Goal: Transaction & Acquisition: Purchase product/service

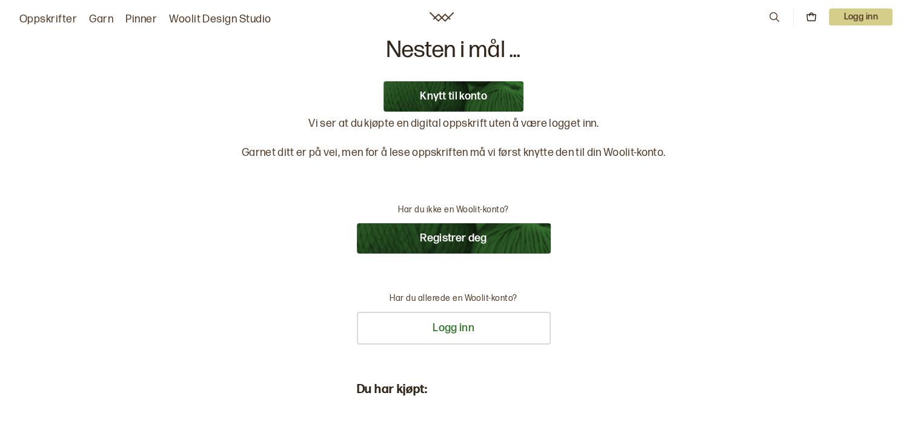
click at [473, 241] on button "Registrer deg" at bounding box center [454, 238] width 194 height 30
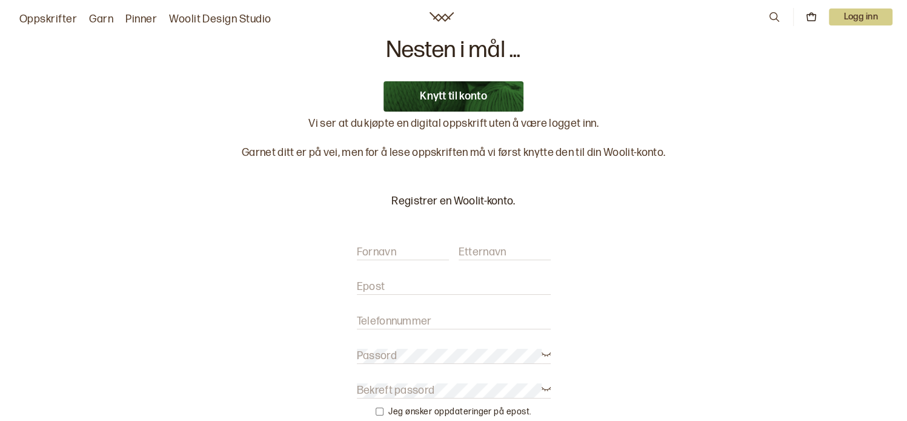
click at [407, 253] on input "Fornavn" at bounding box center [403, 252] width 92 height 15
type input "Gry Hilde"
type input "Stokkenes"
type input "[EMAIL_ADDRESS][DOMAIN_NAME]"
type input "95975132"
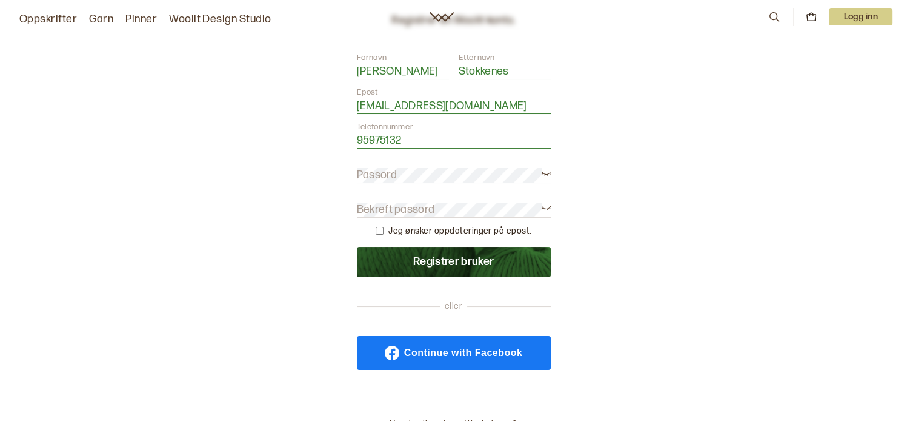
scroll to position [182, 0]
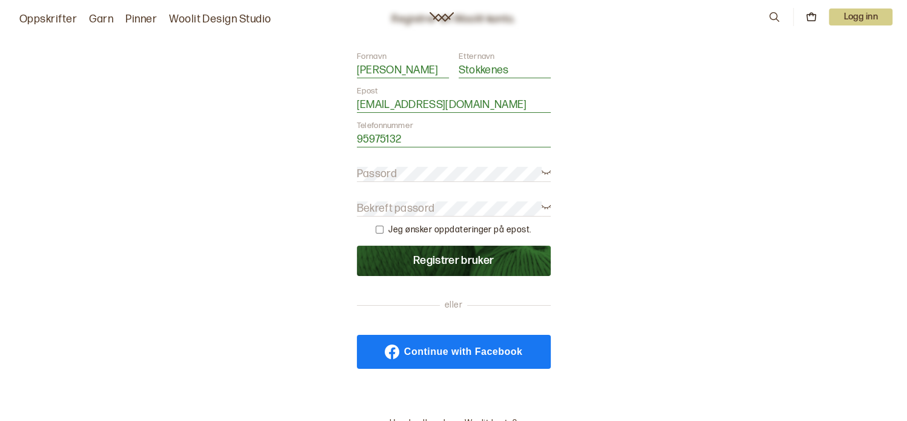
click at [384, 170] on label "Passord" at bounding box center [377, 174] width 40 height 15
click at [372, 203] on label "Bekreft passord" at bounding box center [396, 208] width 78 height 15
click at [489, 259] on button "Registrer bruker" at bounding box center [454, 261] width 194 height 30
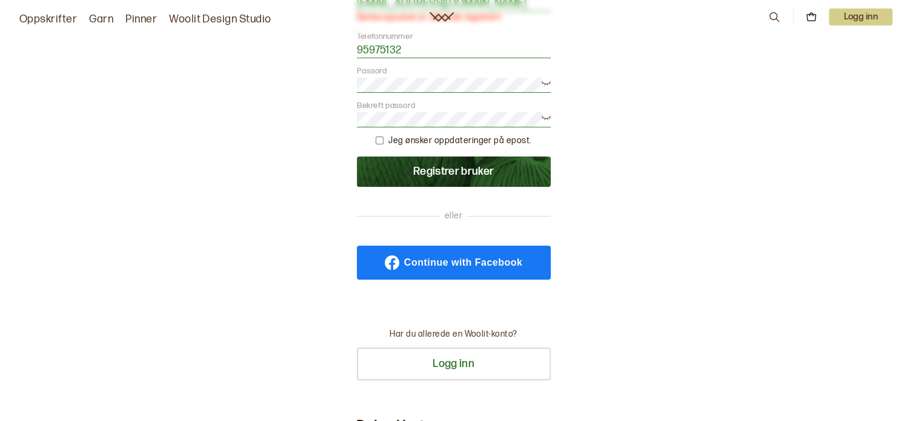
scroll to position [424, 0]
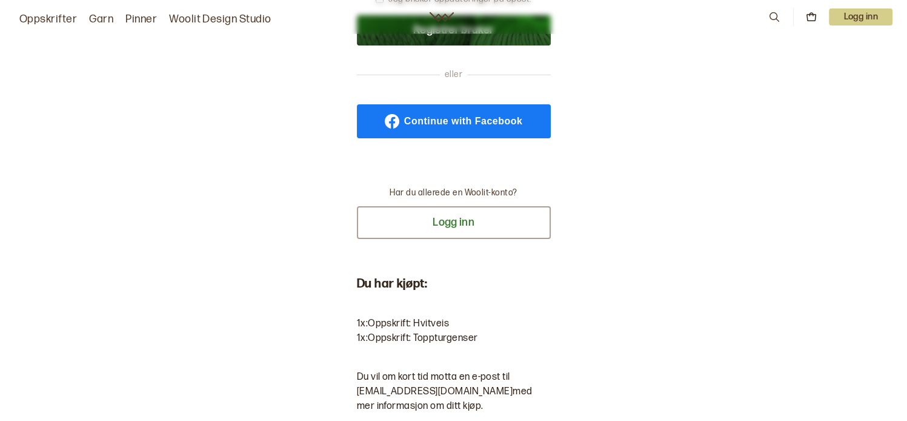
click at [441, 218] on button "Logg inn" at bounding box center [454, 222] width 194 height 33
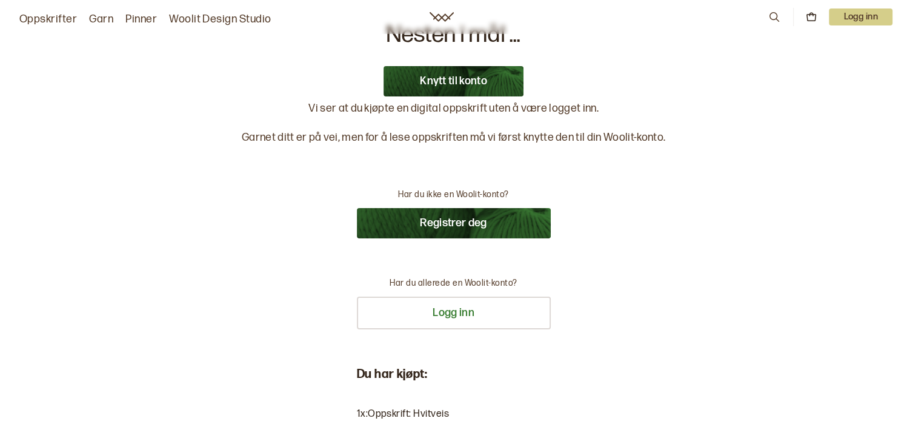
scroll to position [0, 0]
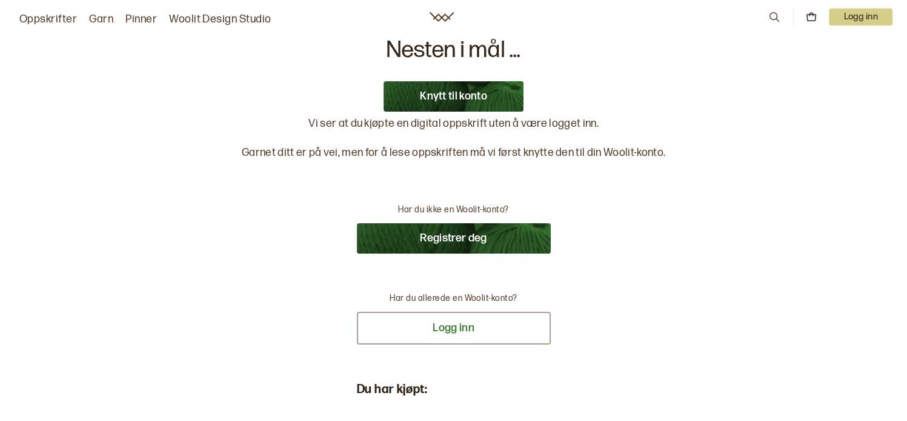
click at [453, 327] on button "Logg inn" at bounding box center [454, 328] width 194 height 33
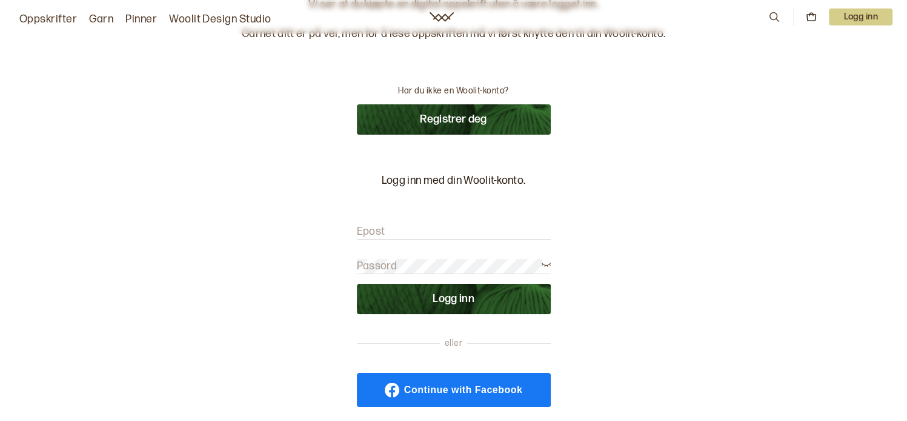
scroll to position [121, 0]
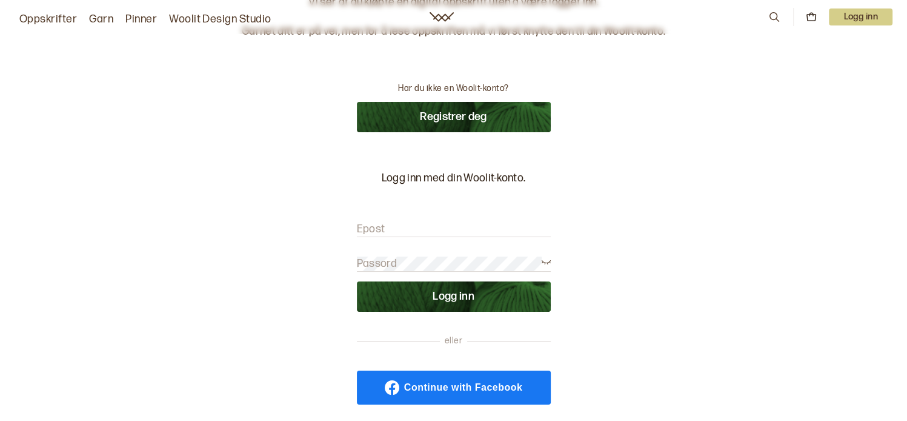
click at [398, 224] on input "Epost" at bounding box center [454, 229] width 194 height 15
type input "grhlarse@online.no"
click at [387, 259] on label "Passord" at bounding box center [377, 263] width 40 height 15
click at [456, 304] on button "Logg inn" at bounding box center [454, 296] width 194 height 30
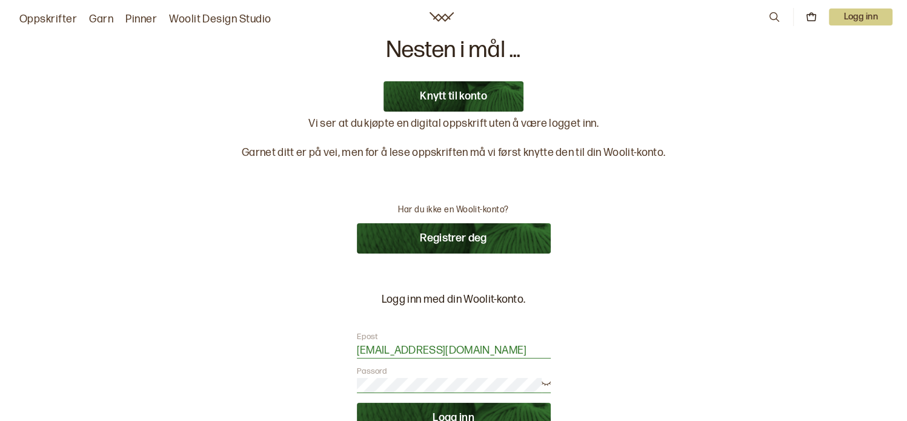
scroll to position [364, 0]
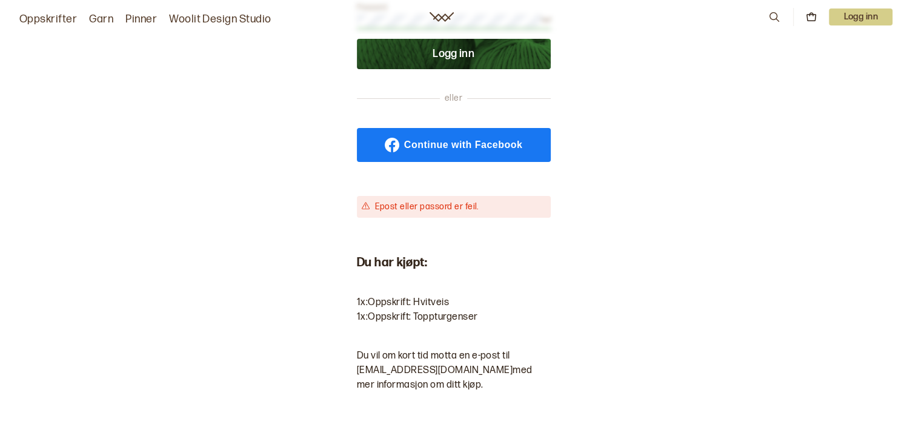
click at [429, 136] on link "Continue with Facebook" at bounding box center [454, 145] width 194 height 34
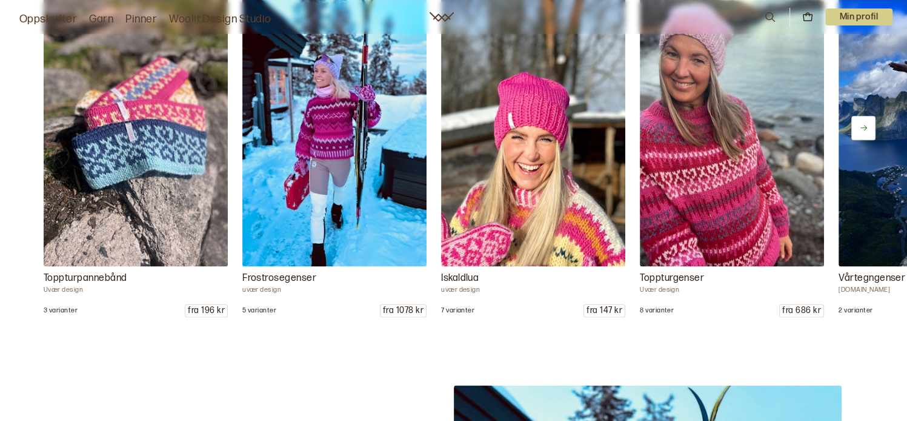
scroll to position [1515, 0]
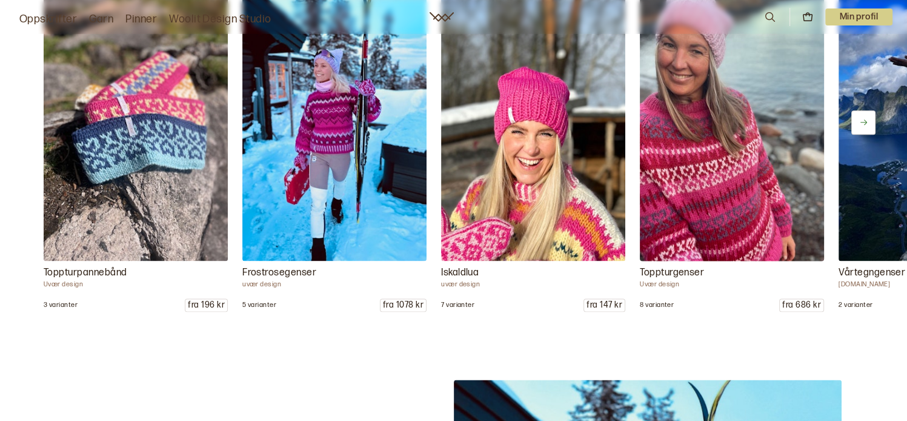
click at [691, 247] on img at bounding box center [731, 122] width 193 height 290
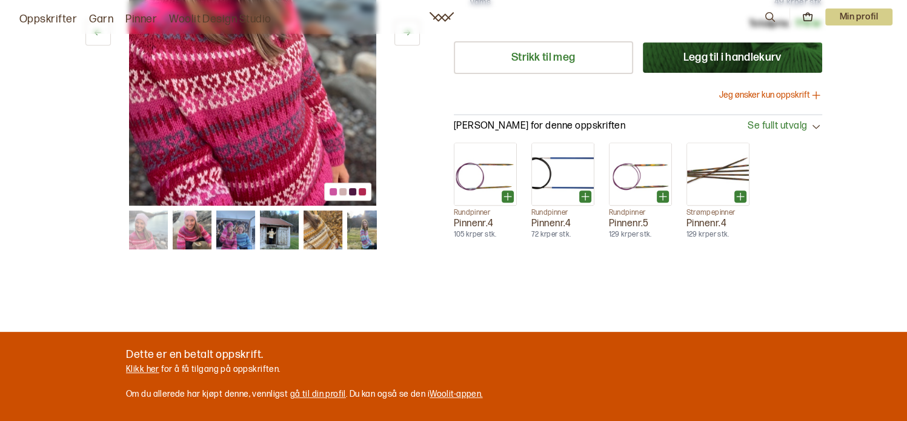
scroll to position [638, 0]
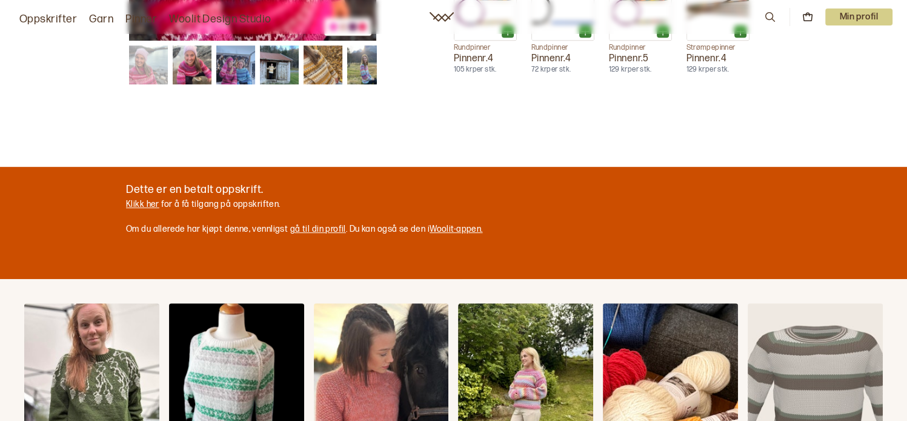
click at [147, 200] on link "Klikk her" at bounding box center [142, 204] width 33 height 10
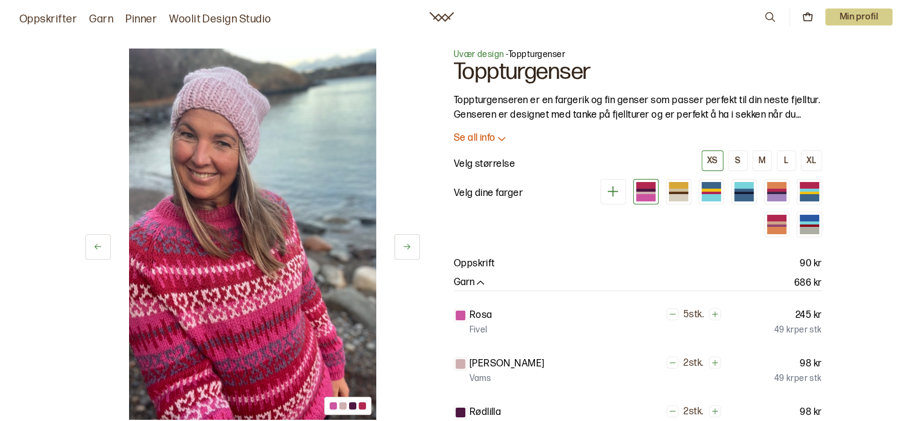
click at [842, 11] on p "Min profil" at bounding box center [860, 16] width 68 height 17
click at [817, 45] on span "Profil" at bounding box center [817, 49] width 22 height 12
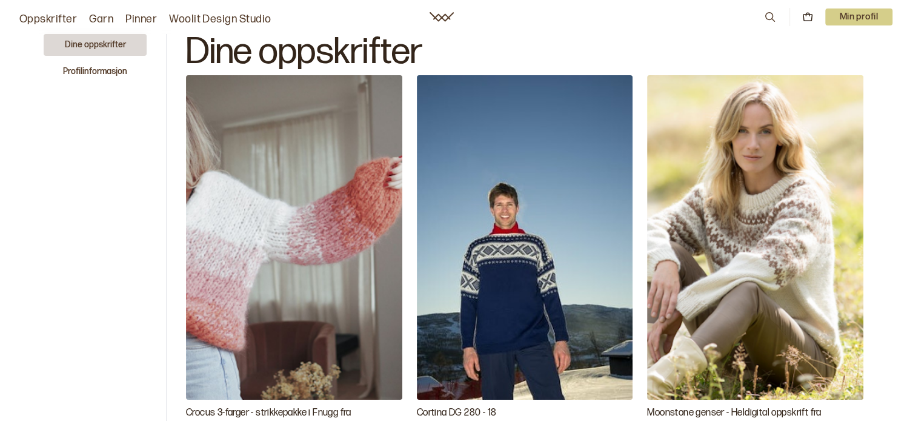
click at [103, 43] on button "Dine oppskrifter" at bounding box center [95, 45] width 103 height 22
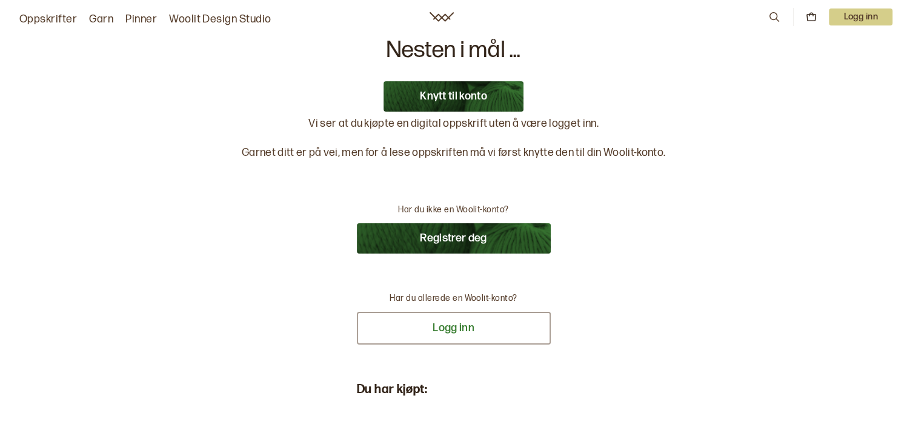
click at [444, 327] on button "Logg inn" at bounding box center [454, 328] width 194 height 33
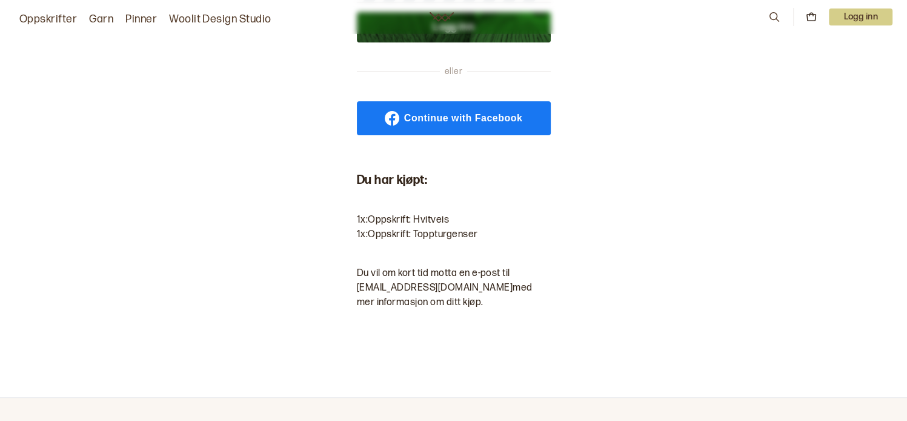
scroll to position [424, 0]
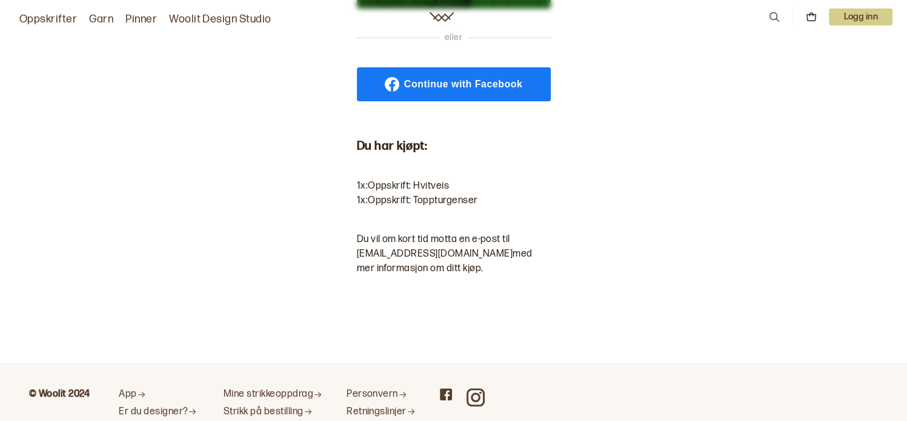
click at [457, 81] on span "Continue with Facebook" at bounding box center [463, 84] width 118 height 10
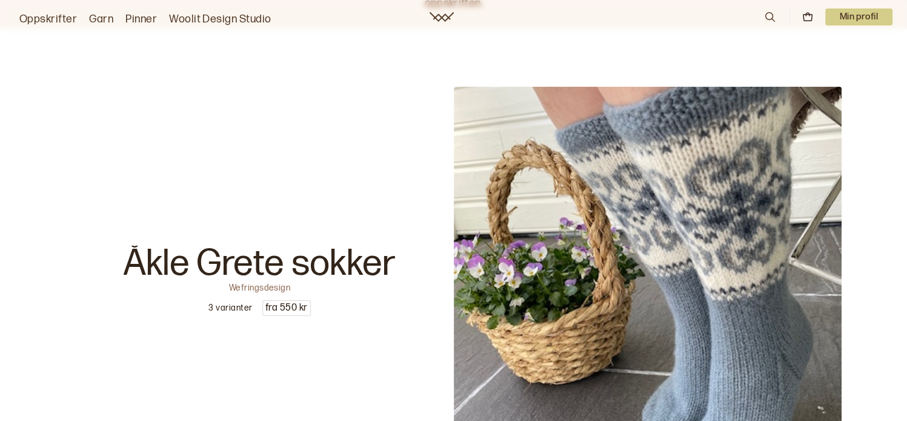
scroll to position [303, 0]
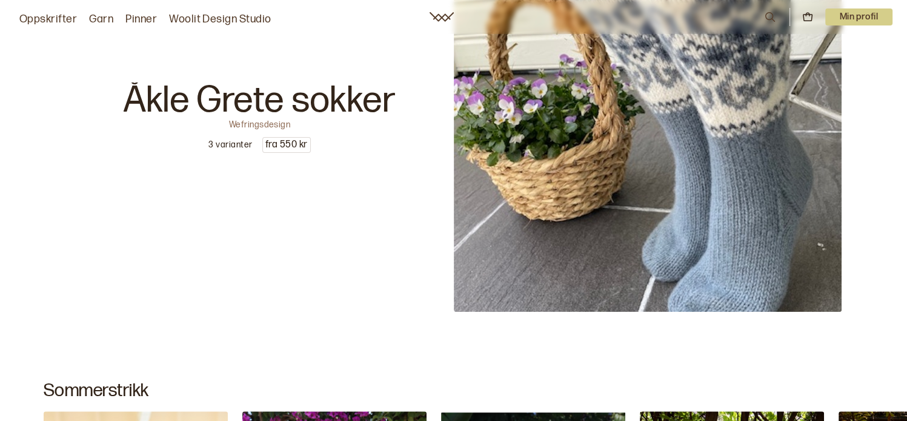
click at [228, 141] on p "3 varianter" at bounding box center [231, 145] width 44 height 12
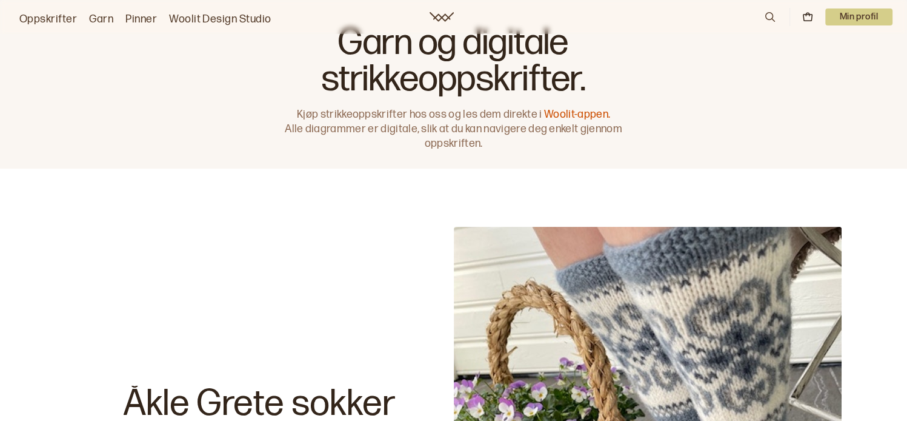
click at [869, 13] on p "Min profil" at bounding box center [860, 16] width 68 height 17
click at [821, 45] on span "Profil" at bounding box center [817, 49] width 22 height 12
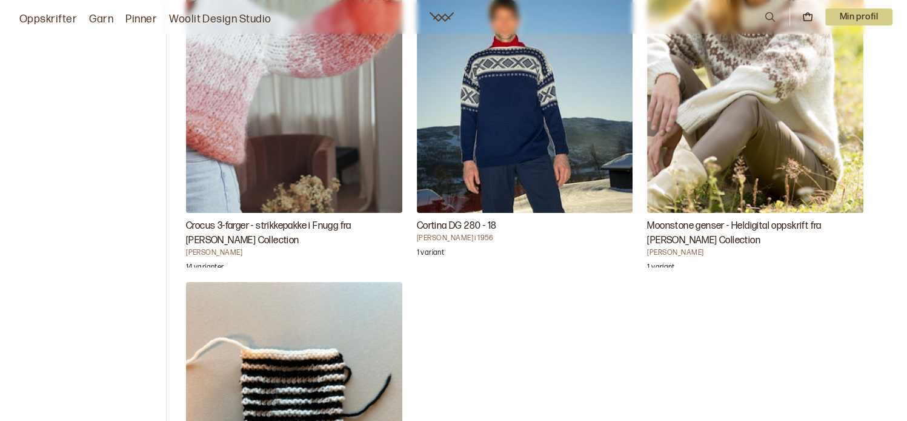
scroll to position [567, 0]
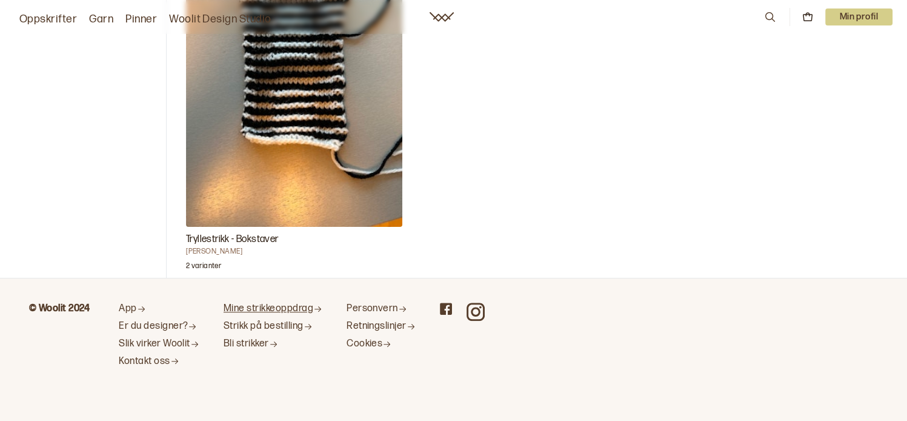
click at [276, 306] on link "Mine strikkeoppdrag" at bounding box center [273, 308] width 99 height 13
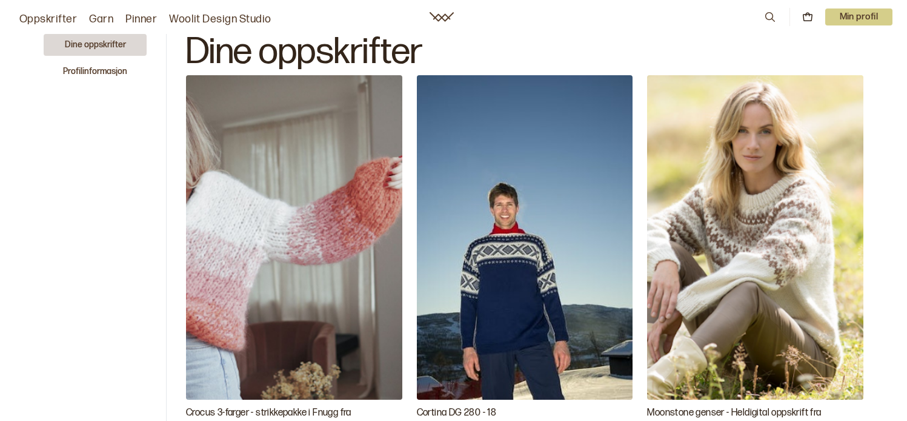
scroll to position [567, 0]
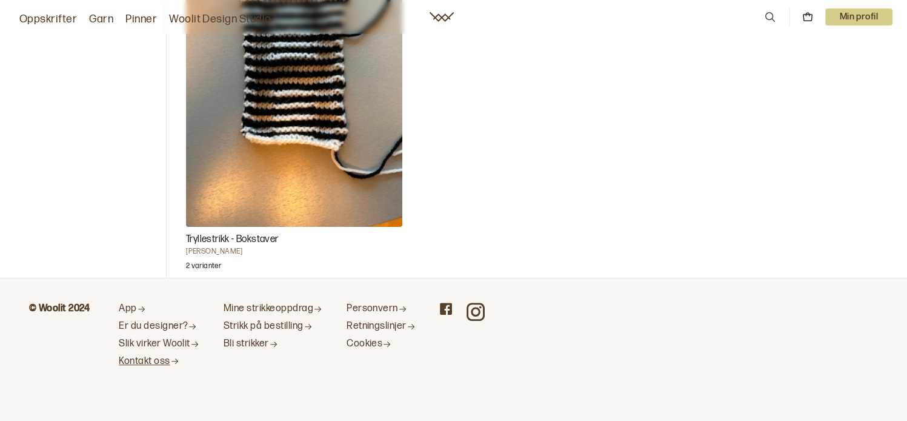
click at [162, 359] on link "Kontakt oss" at bounding box center [159, 361] width 81 height 13
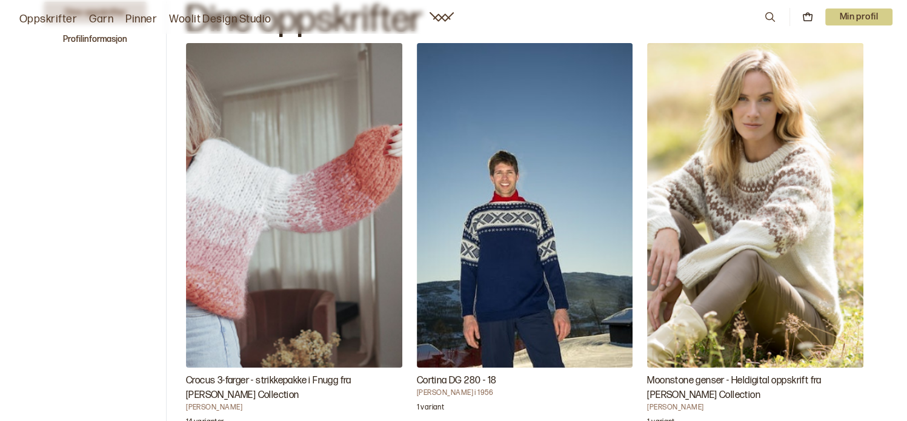
scroll to position [0, 0]
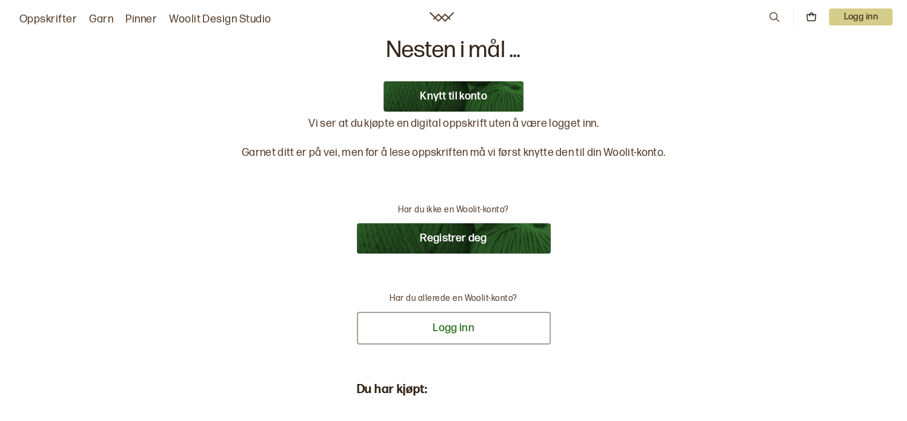
click at [465, 330] on button "Logg inn" at bounding box center [454, 328] width 194 height 33
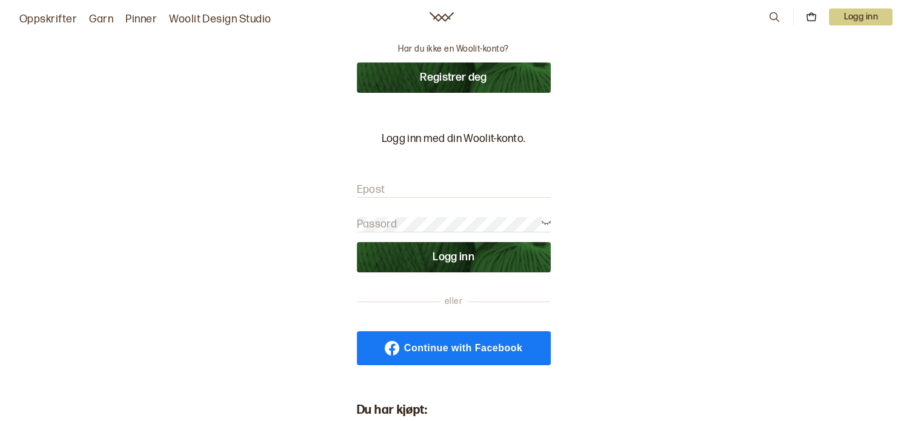
scroll to position [182, 0]
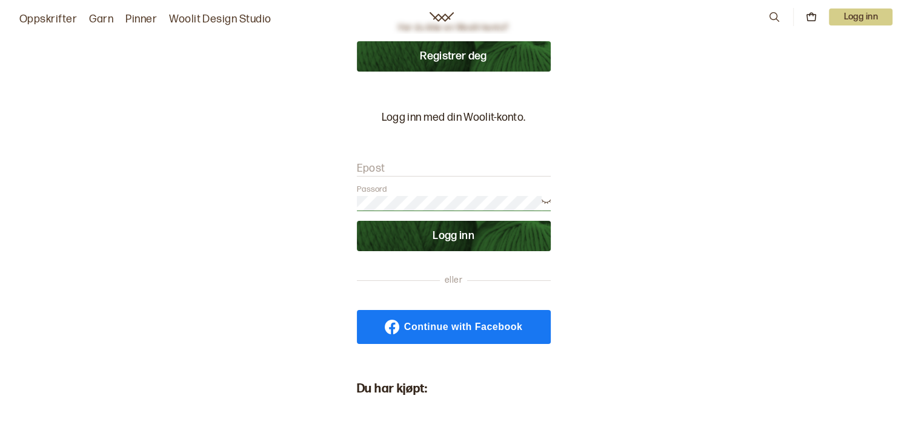
click at [463, 233] on button "Logg inn" at bounding box center [454, 236] width 194 height 30
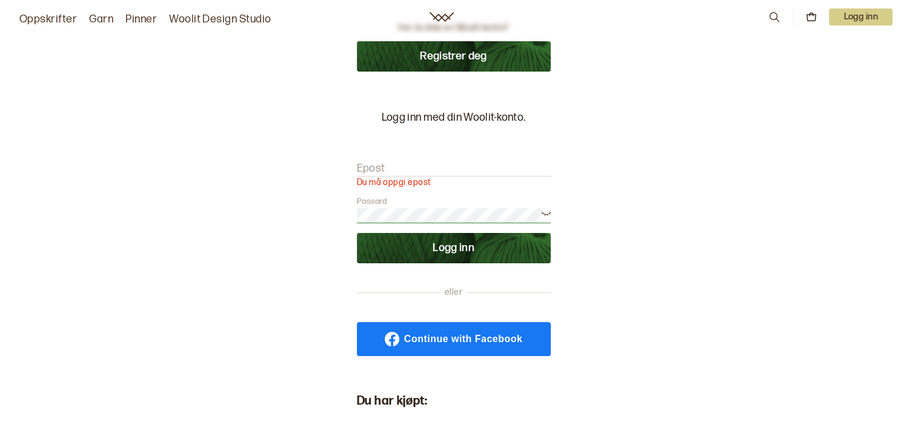
click at [390, 156] on form "Epost Du må oppgi epost Passord Logg inn" at bounding box center [454, 206] width 194 height 114
click at [373, 167] on label "Epost" at bounding box center [371, 168] width 28 height 15
click at [373, 167] on input "Epost" at bounding box center [454, 168] width 194 height 15
type input "[EMAIL_ADDRESS][DOMAIN_NAME]"
click at [460, 243] on button "Logg inn" at bounding box center [454, 248] width 194 height 30
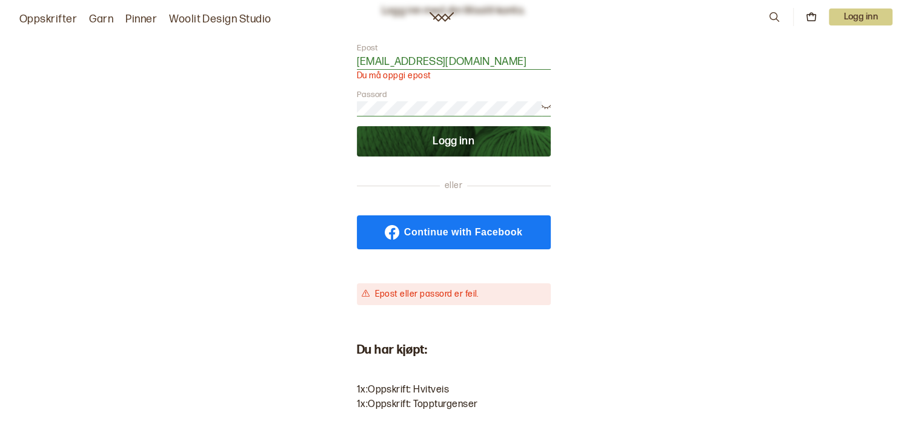
scroll to position [303, 0]
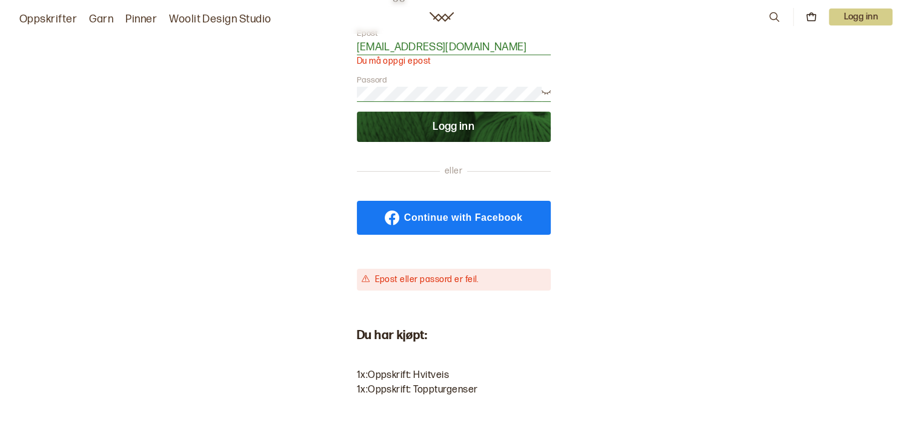
click at [464, 219] on span "Continue with Facebook" at bounding box center [463, 218] width 118 height 10
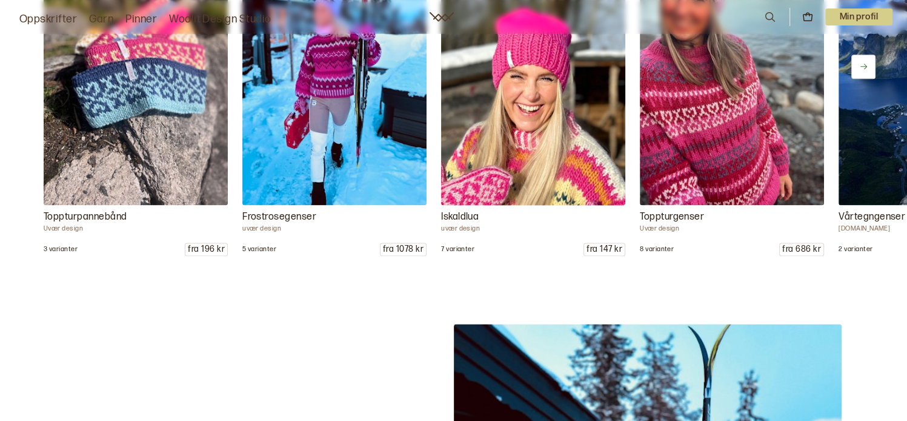
scroll to position [1576, 0]
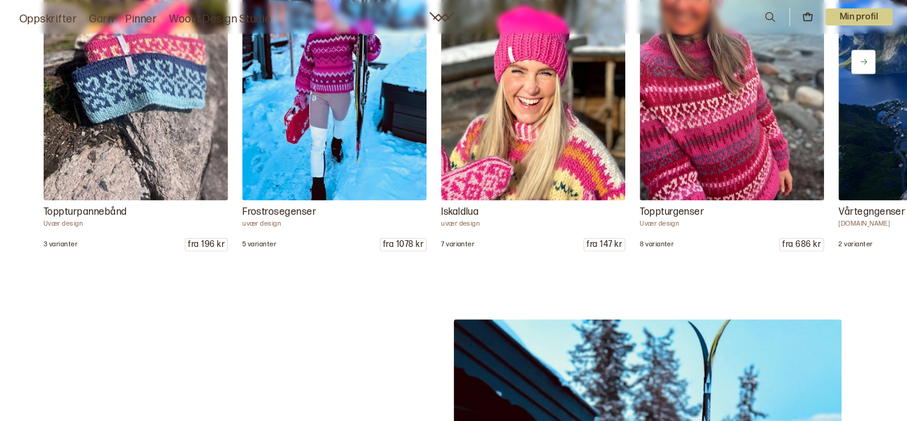
click at [667, 213] on p "Toppturgenser" at bounding box center [732, 212] width 184 height 15
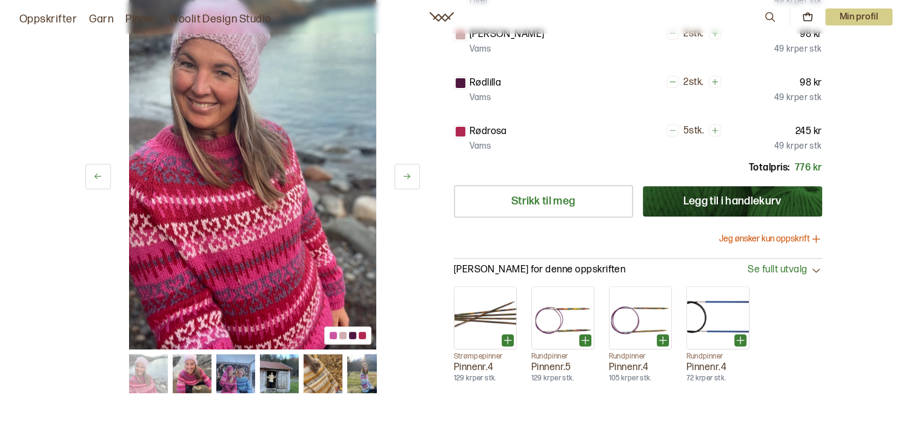
scroll to position [303, 0]
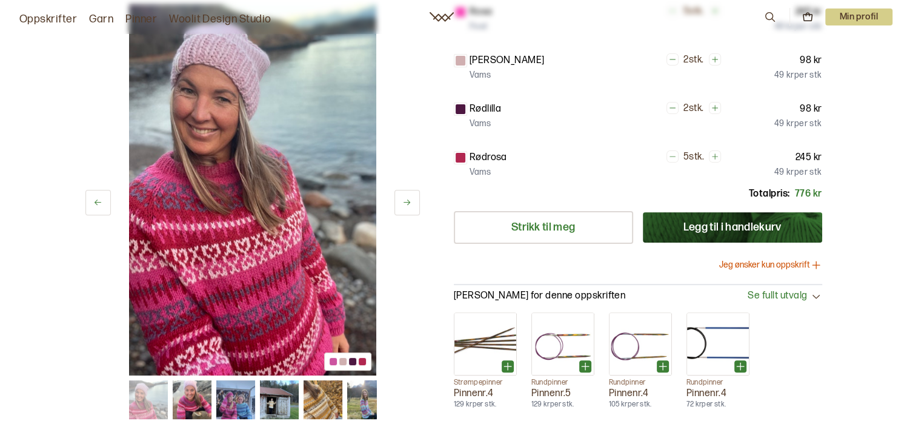
click at [766, 260] on button "Jeg ønsker kun oppskrift" at bounding box center [771, 265] width 103 height 12
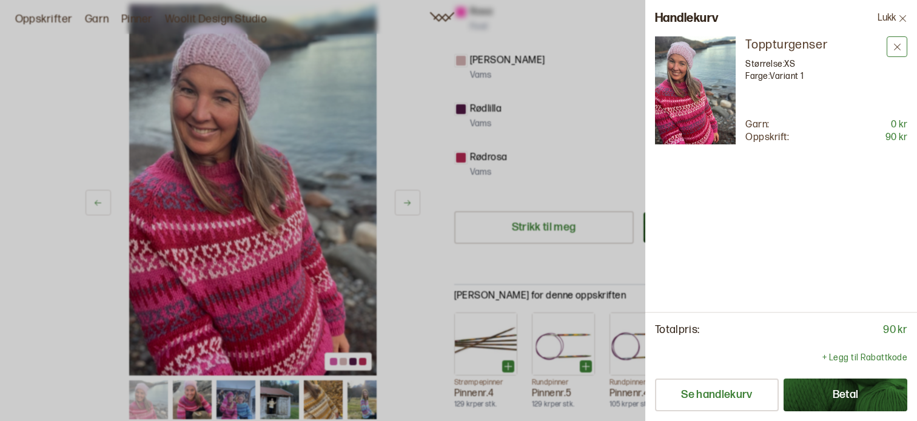
click at [896, 47] on icon at bounding box center [897, 47] width 7 height 7
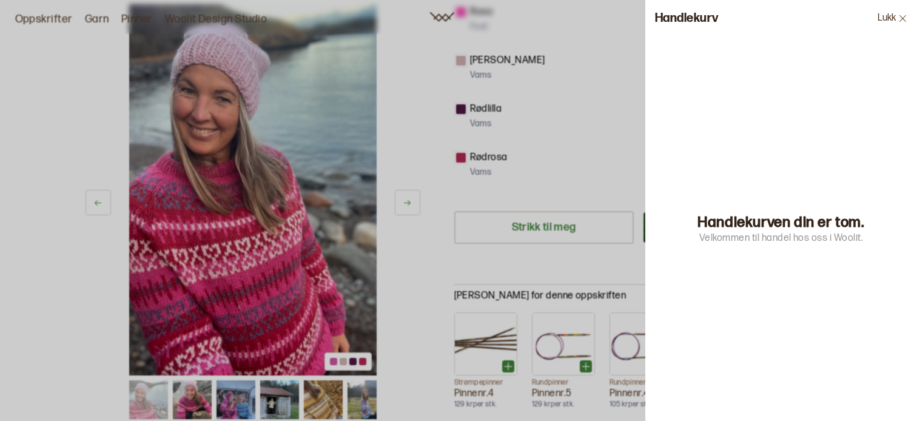
click at [904, 14] on icon at bounding box center [902, 18] width 9 height 9
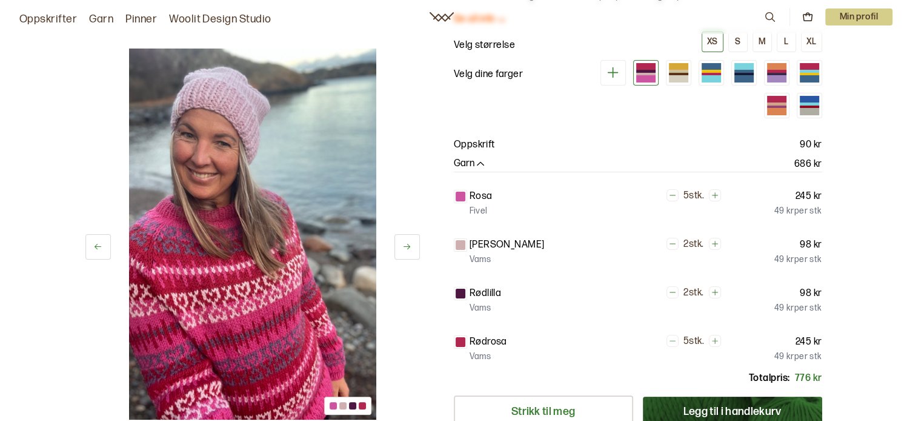
scroll to position [0, 0]
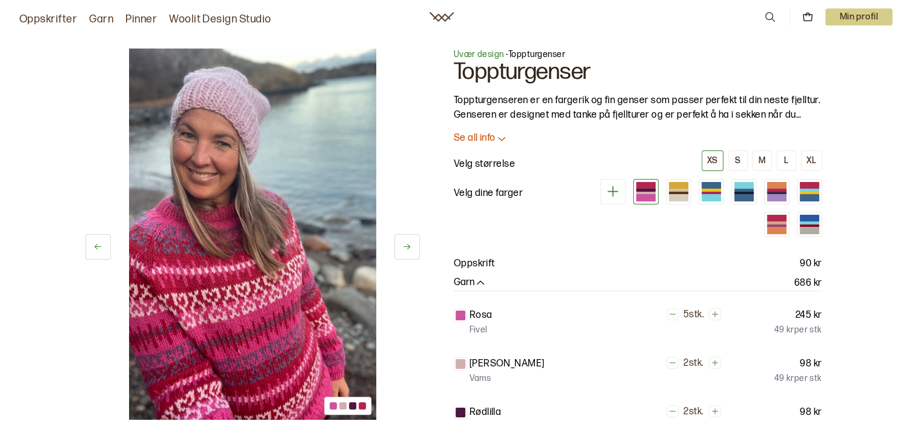
click at [858, 12] on p "Min profil" at bounding box center [860, 16] width 68 height 17
click at [832, 47] on div "Profil" at bounding box center [845, 49] width 96 height 24
